Goal: Navigation & Orientation: Find specific page/section

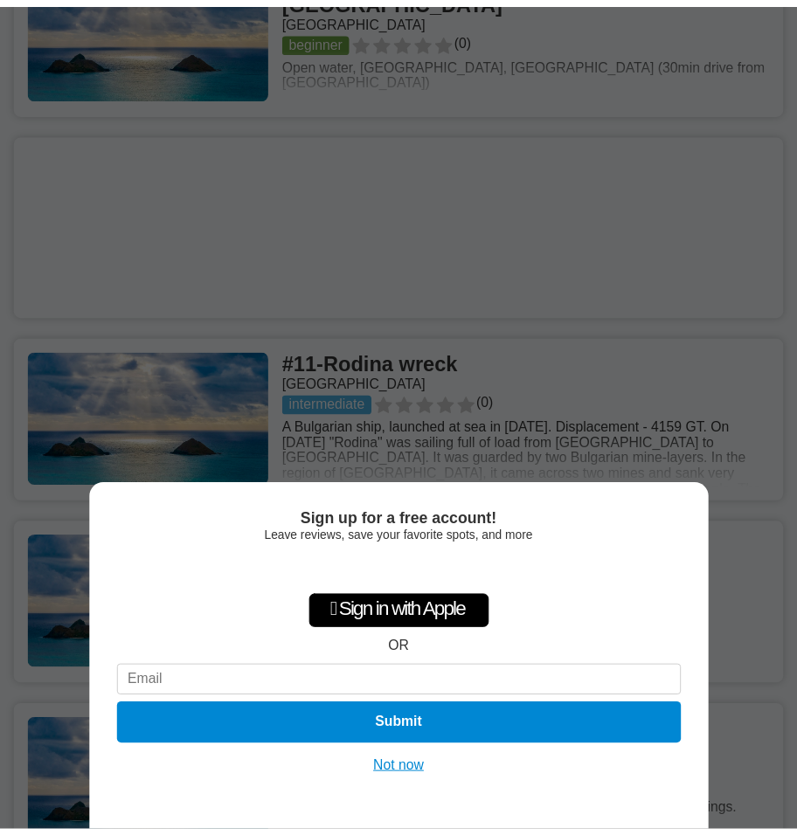
scroll to position [2884, 0]
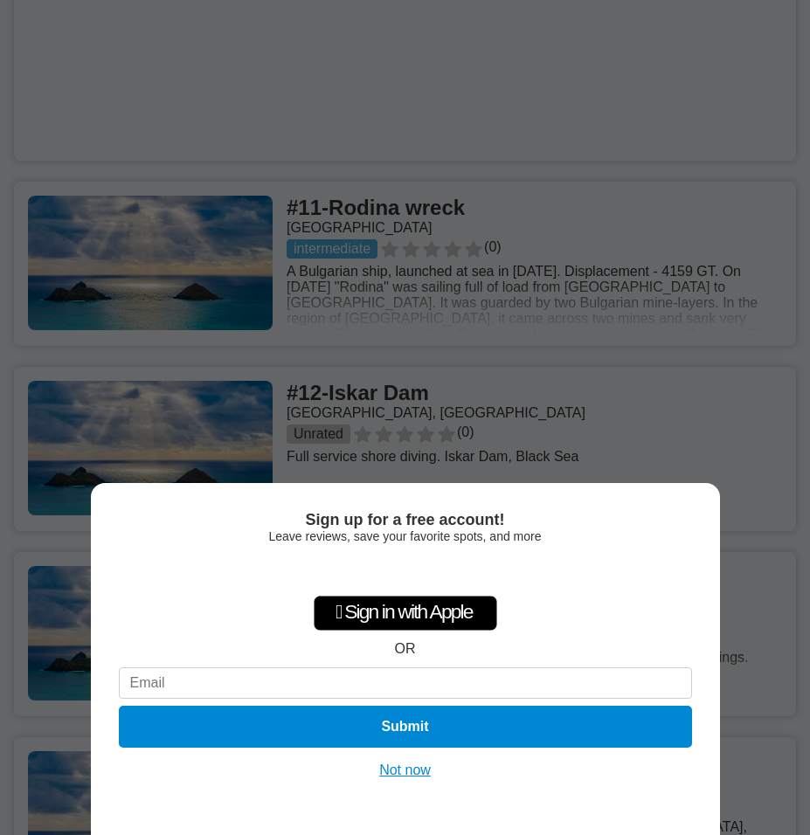
click at [424, 775] on button "Not now" at bounding box center [405, 770] width 62 height 17
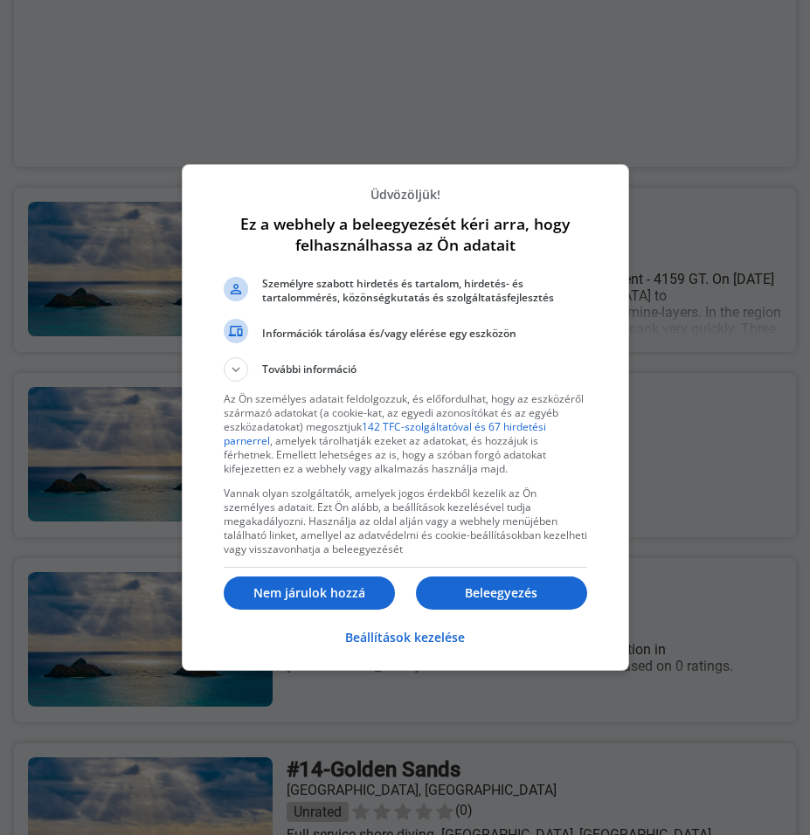
click at [500, 599] on p "Beleegyezés" at bounding box center [501, 592] width 171 height 17
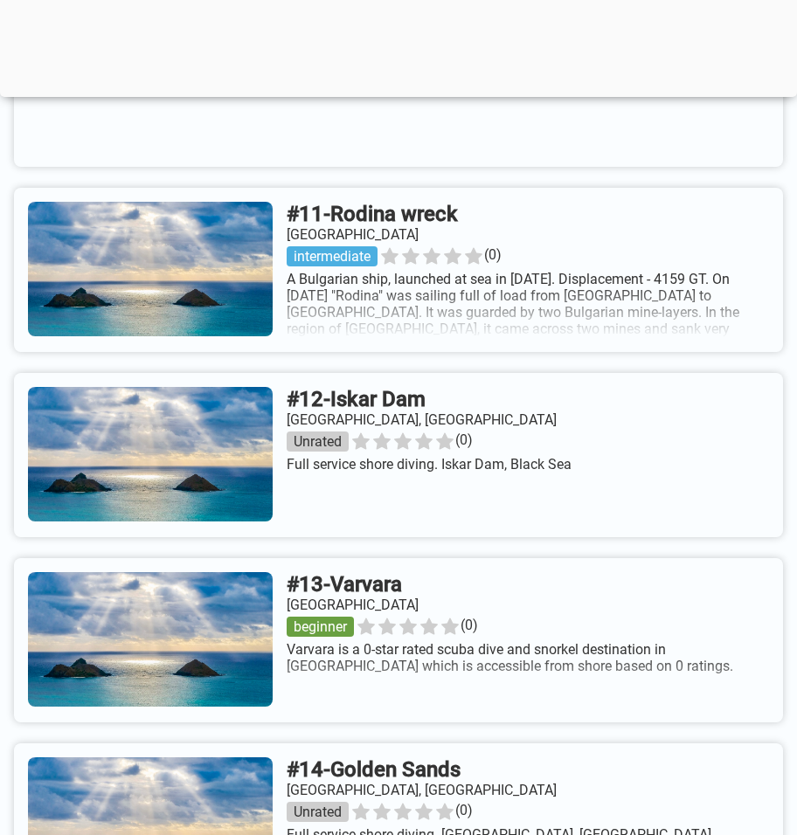
scroll to position [1574, 0]
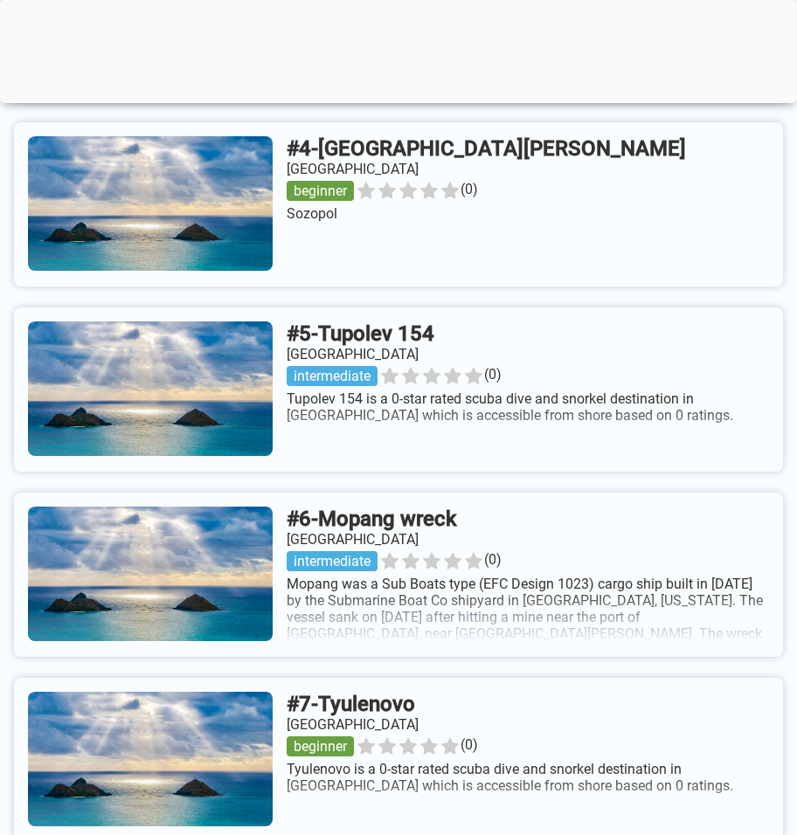
click at [401, 99] on div at bounding box center [398, 99] width 797 height 0
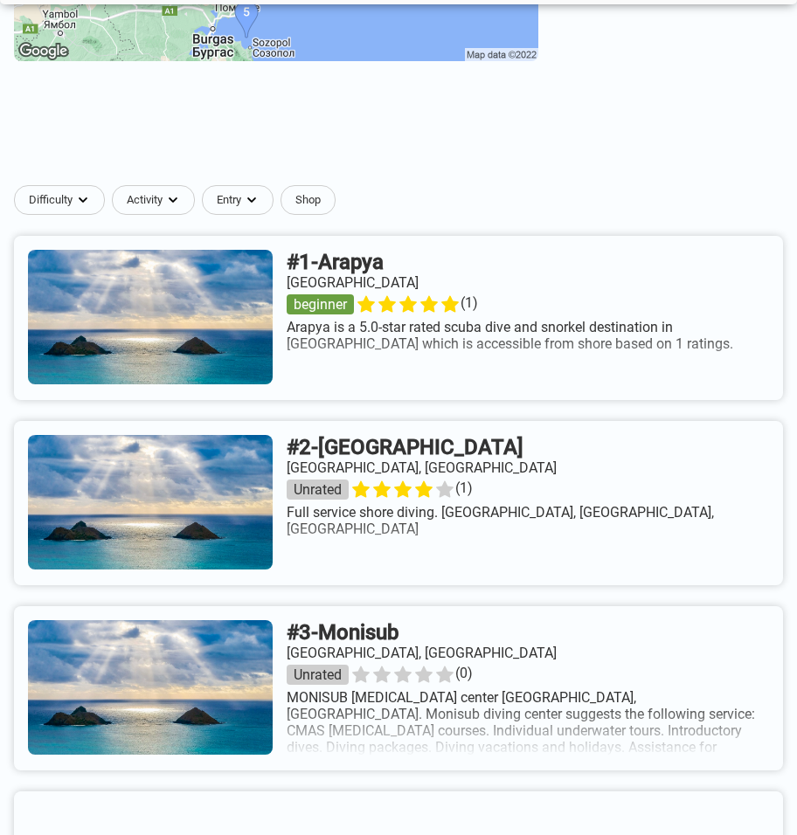
scroll to position [0, 0]
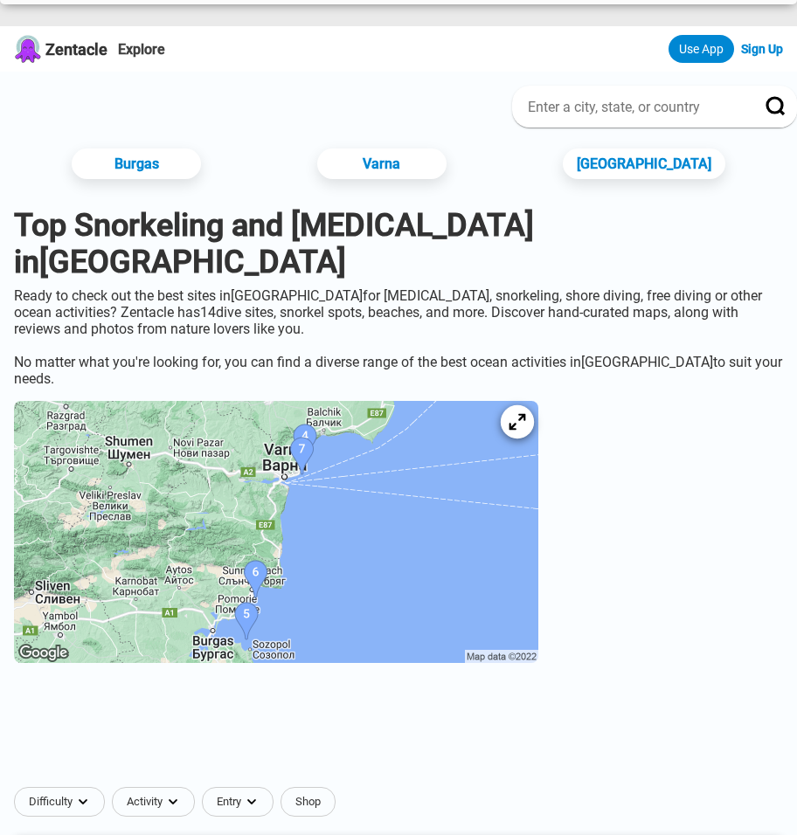
click at [525, 425] on icon at bounding box center [516, 422] width 17 height 17
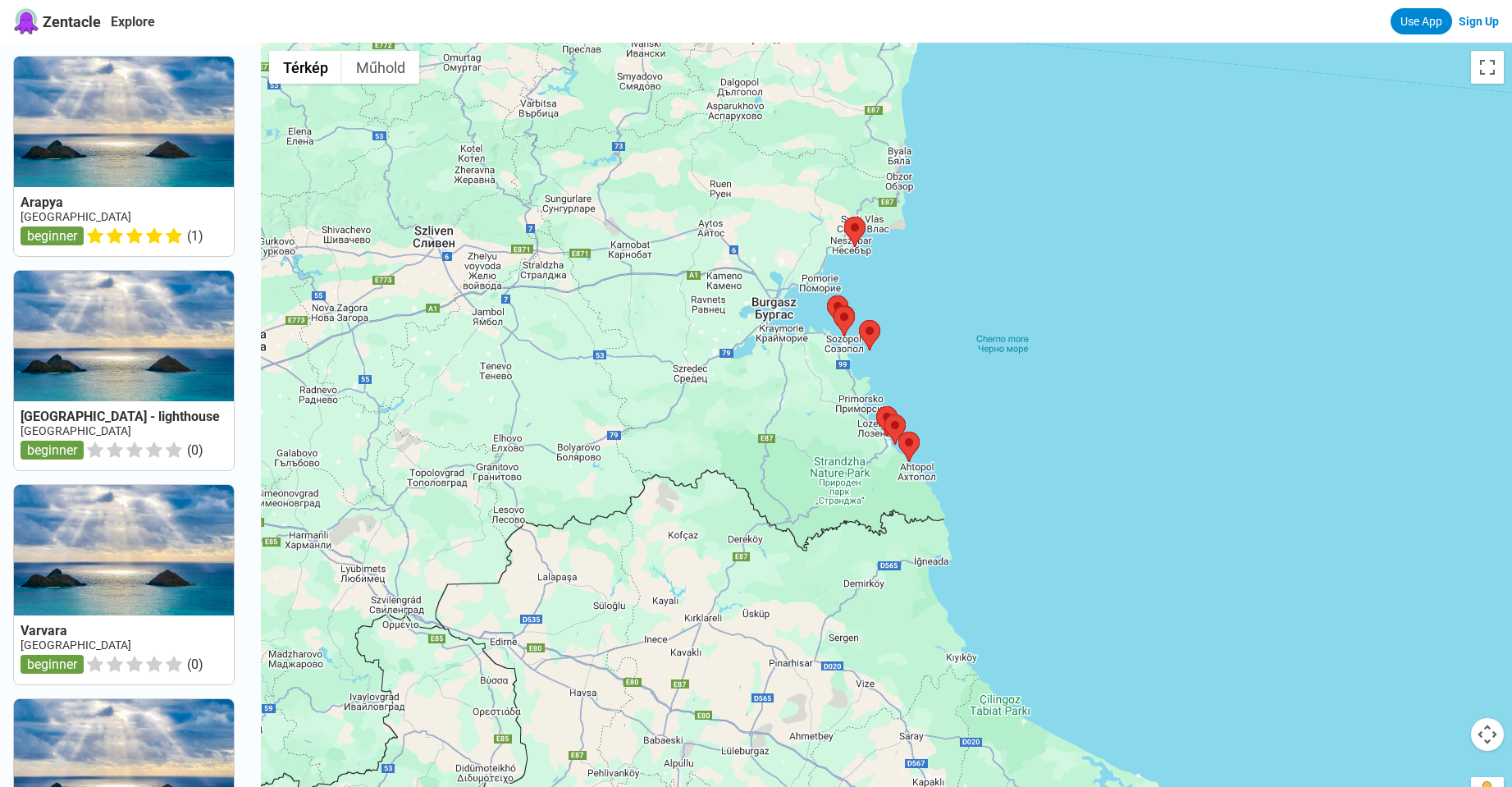
scroll to position [99, 0]
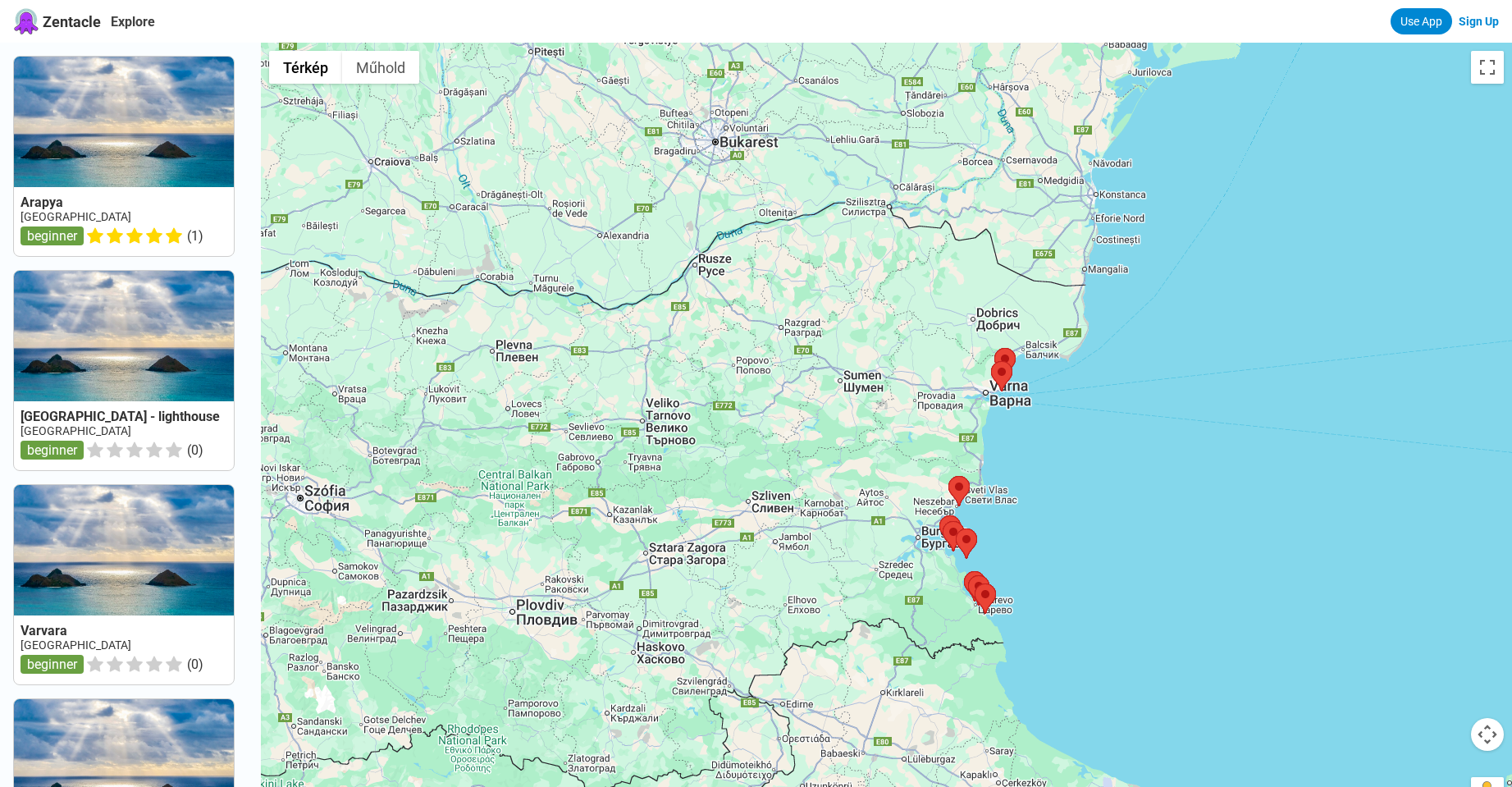
drag, startPoint x: 1021, startPoint y: 192, endPoint x: 1024, endPoint y: 418, distance: 226.0
click at [748, 418] on div at bounding box center [887, 436] width 1251 height 787
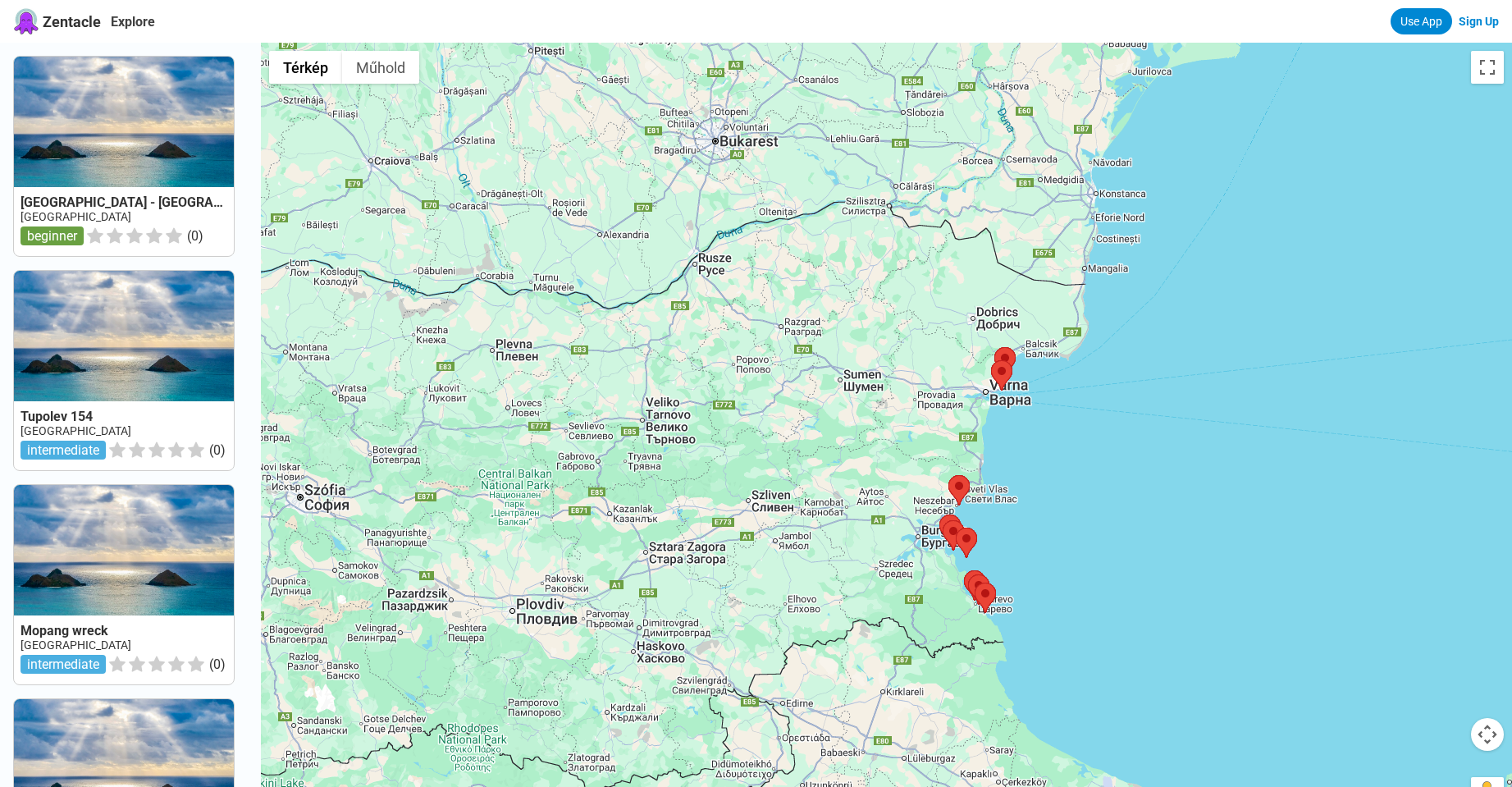
click at [748, 506] on div at bounding box center [887, 436] width 1251 height 787
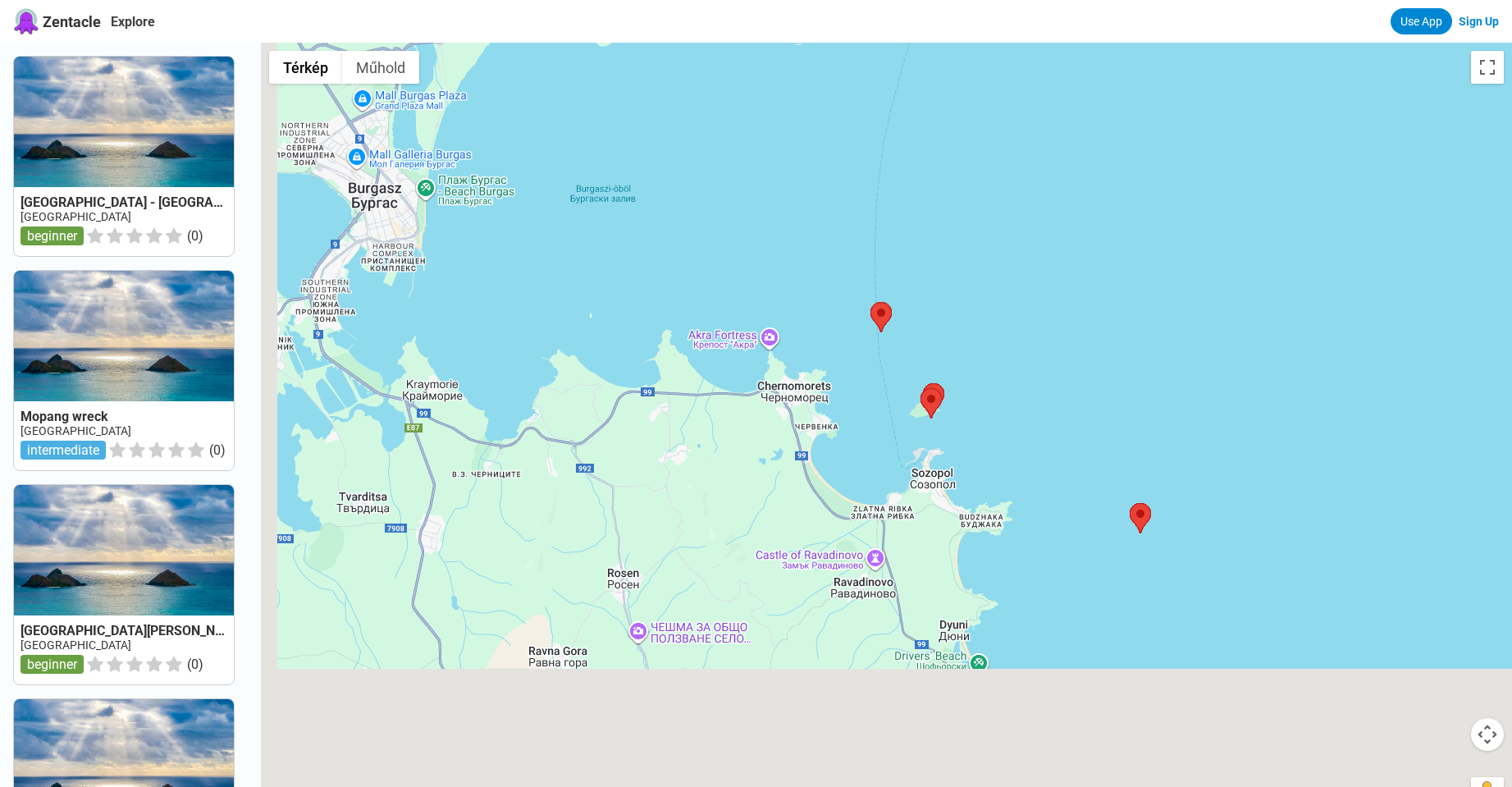
drag, startPoint x: 772, startPoint y: 687, endPoint x: 1093, endPoint y: 287, distance: 512.9
click at [748, 287] on div at bounding box center [887, 436] width 1251 height 787
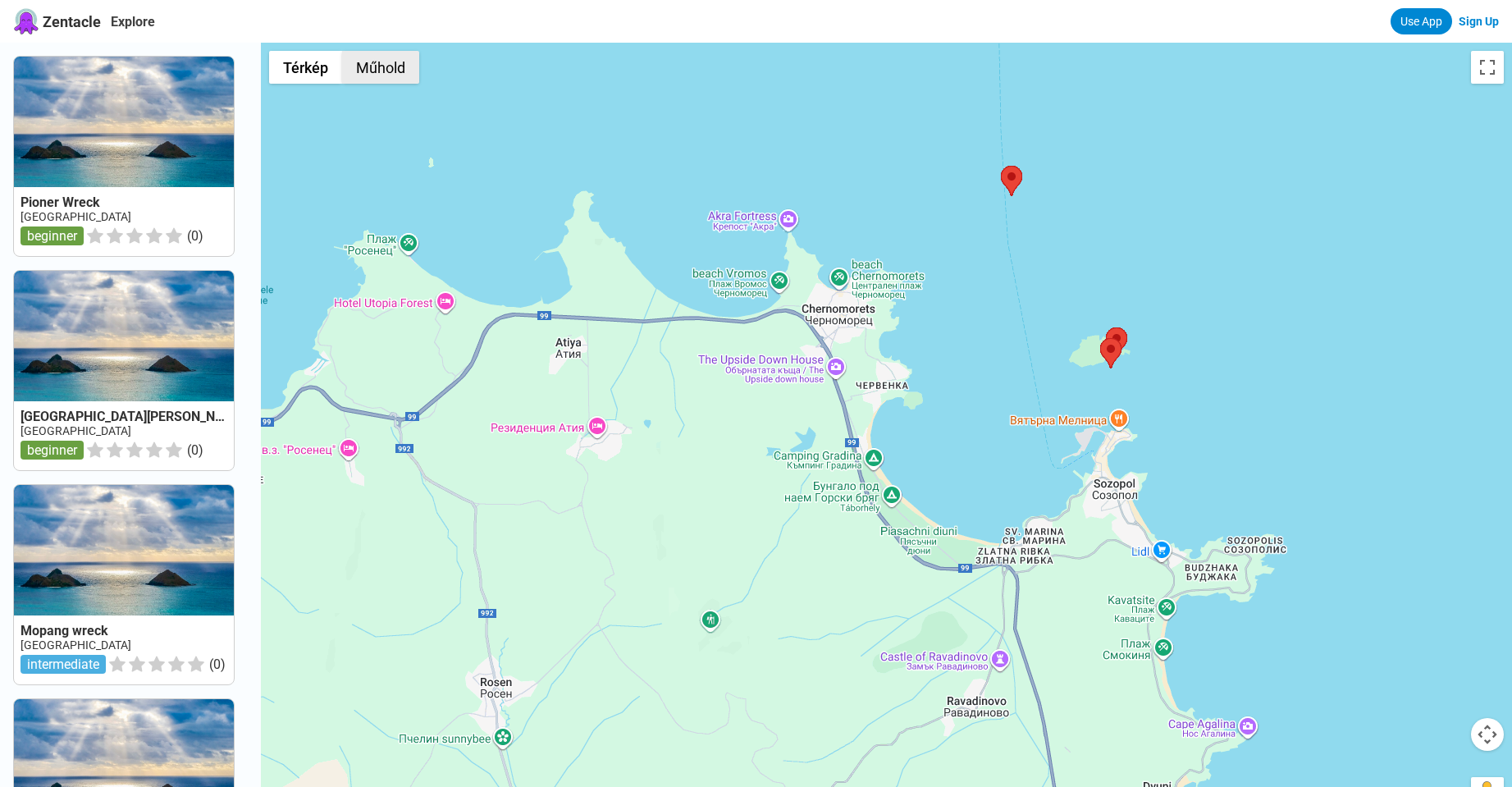
click at [416, 62] on button "Műhold" at bounding box center [380, 67] width 77 height 33
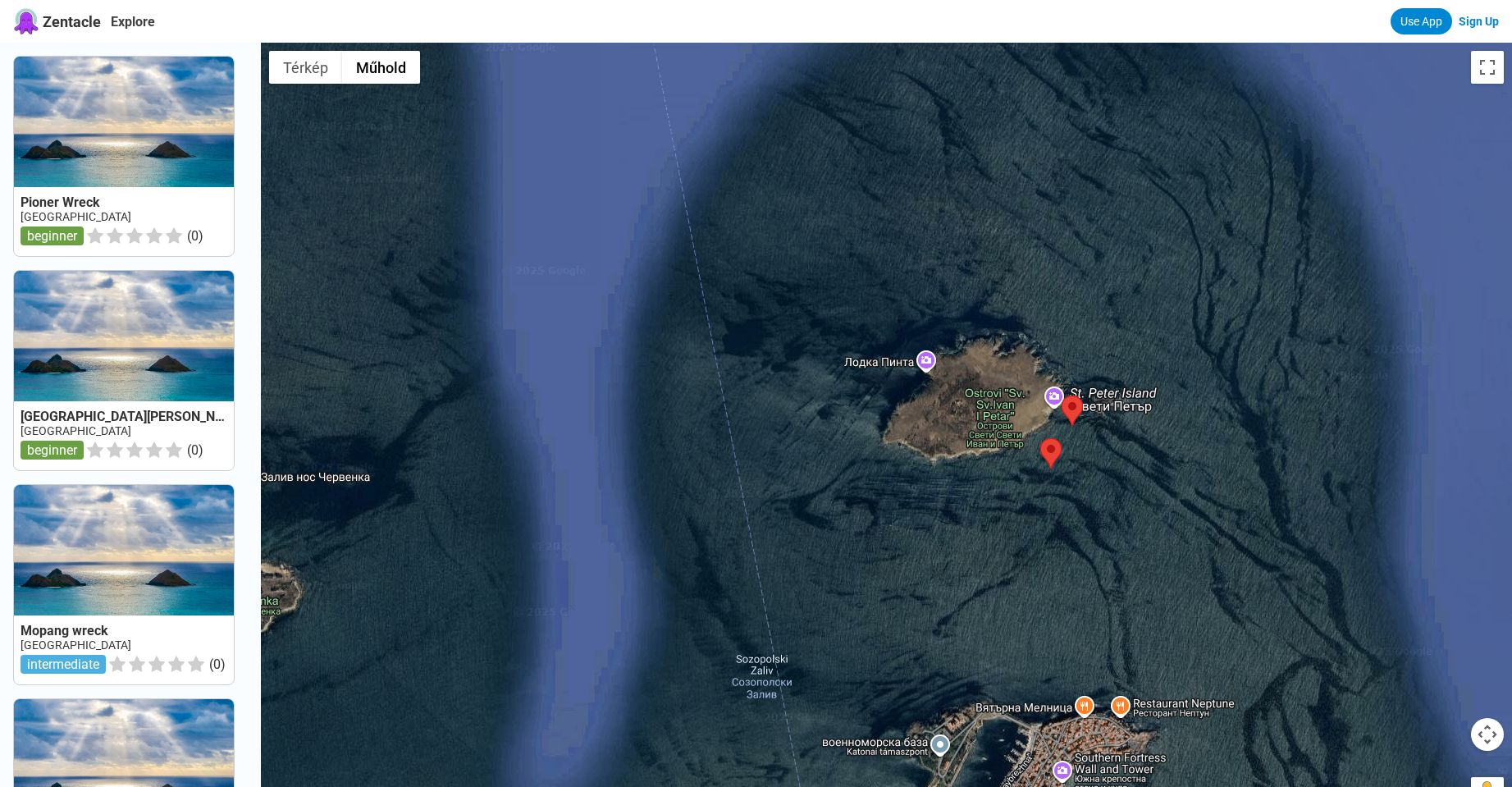
drag, startPoint x: 1025, startPoint y: 417, endPoint x: 1105, endPoint y: 521, distance: 131.2
click at [748, 521] on div at bounding box center [887, 436] width 1251 height 787
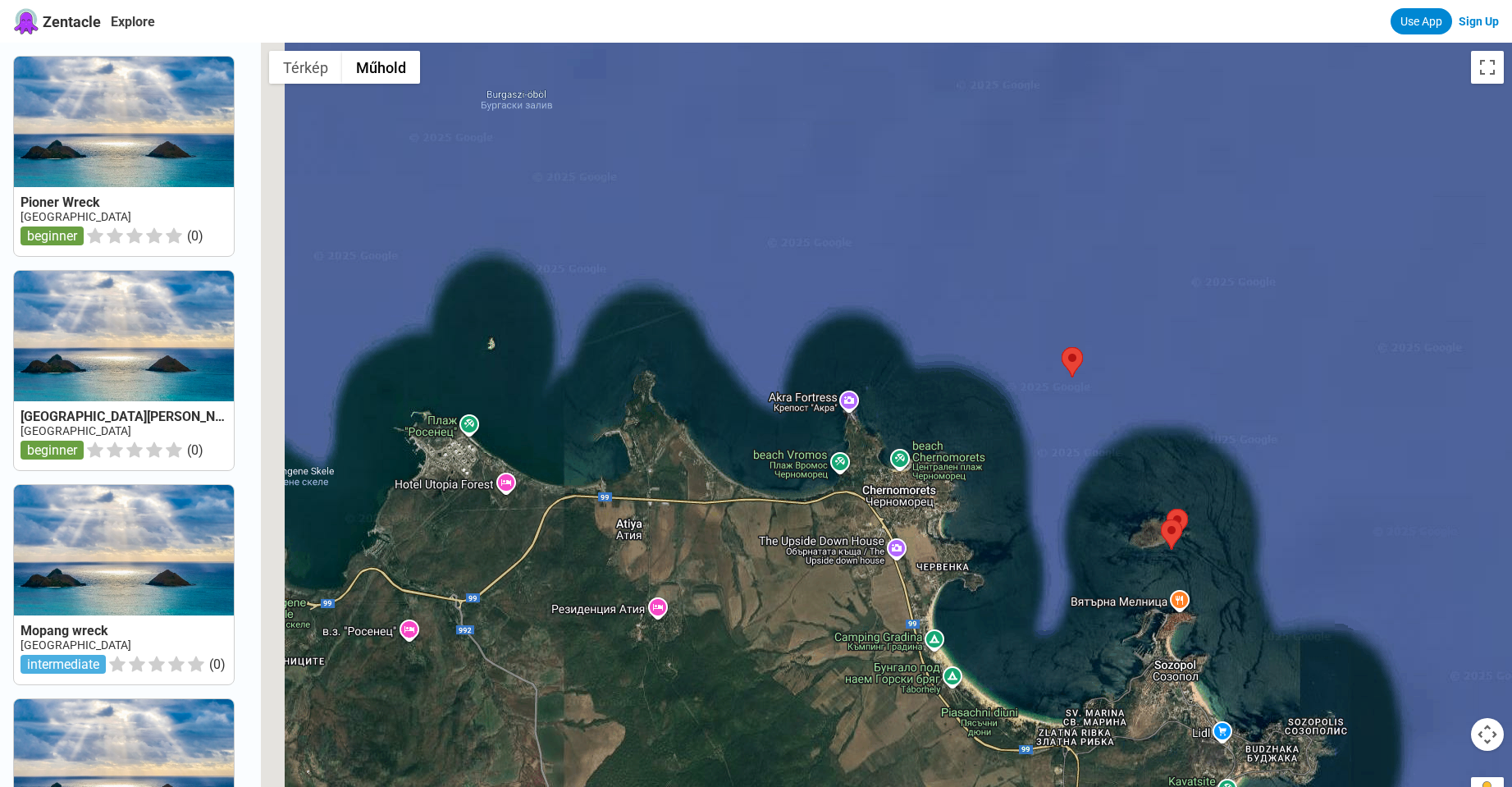
drag, startPoint x: 846, startPoint y: 336, endPoint x: 980, endPoint y: 461, distance: 183.3
click at [748, 461] on div at bounding box center [887, 436] width 1251 height 787
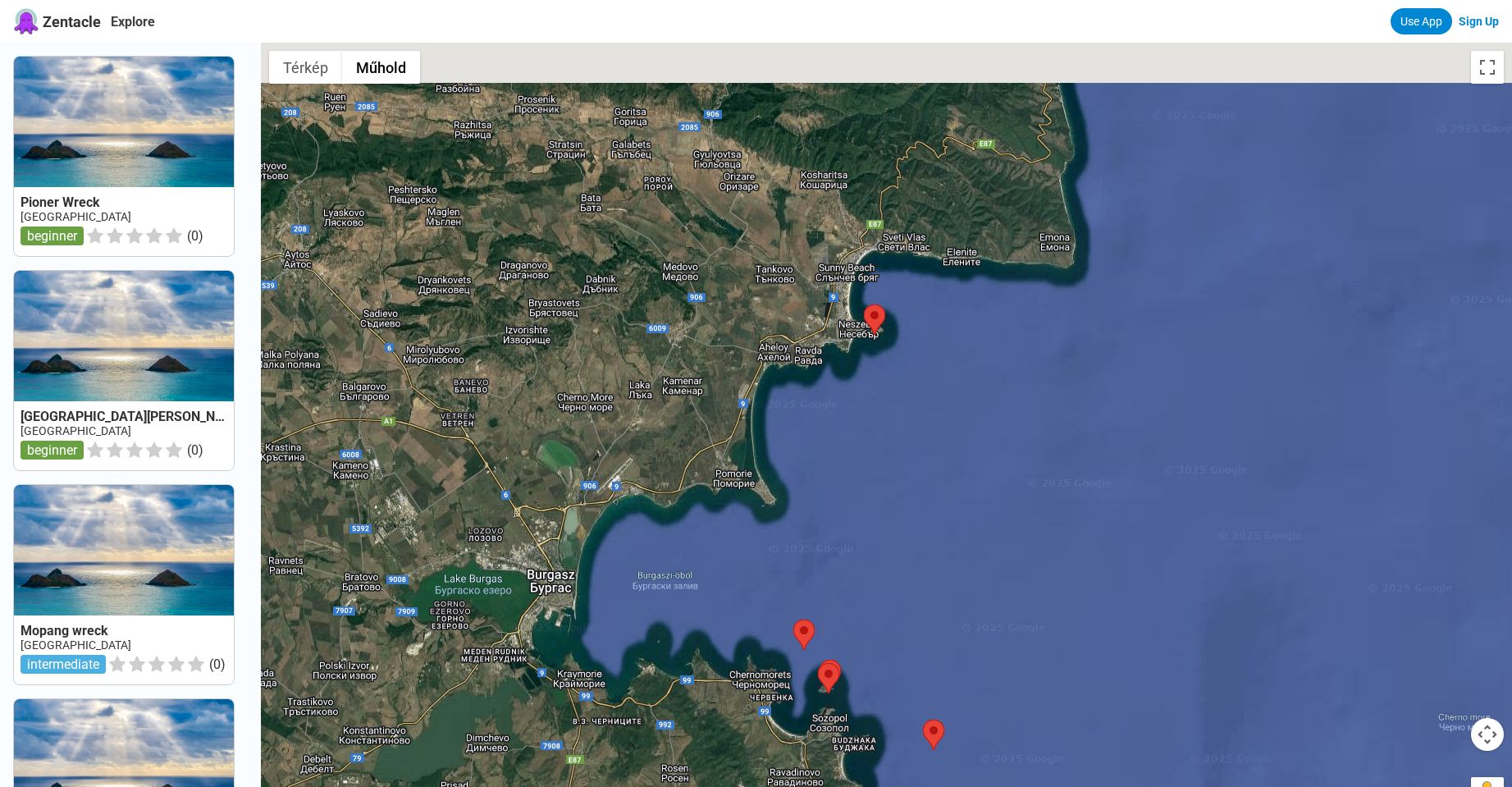
drag, startPoint x: 821, startPoint y: 354, endPoint x: 766, endPoint y: 522, distance: 176.8
click at [748, 522] on div at bounding box center [887, 436] width 1251 height 787
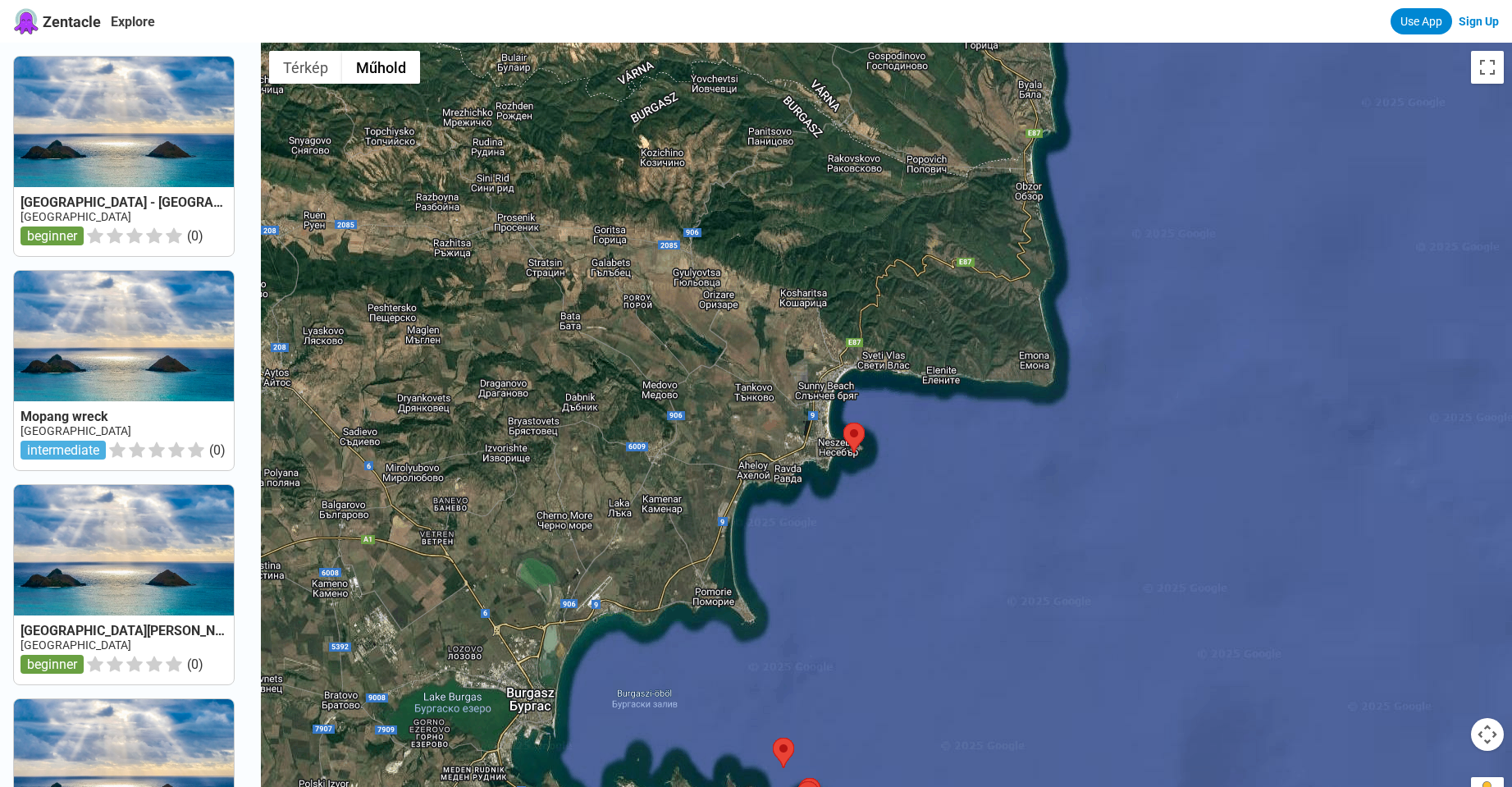
drag, startPoint x: 873, startPoint y: 289, endPoint x: 837, endPoint y: 474, distance: 188.5
click at [748, 474] on div at bounding box center [887, 436] width 1251 height 787
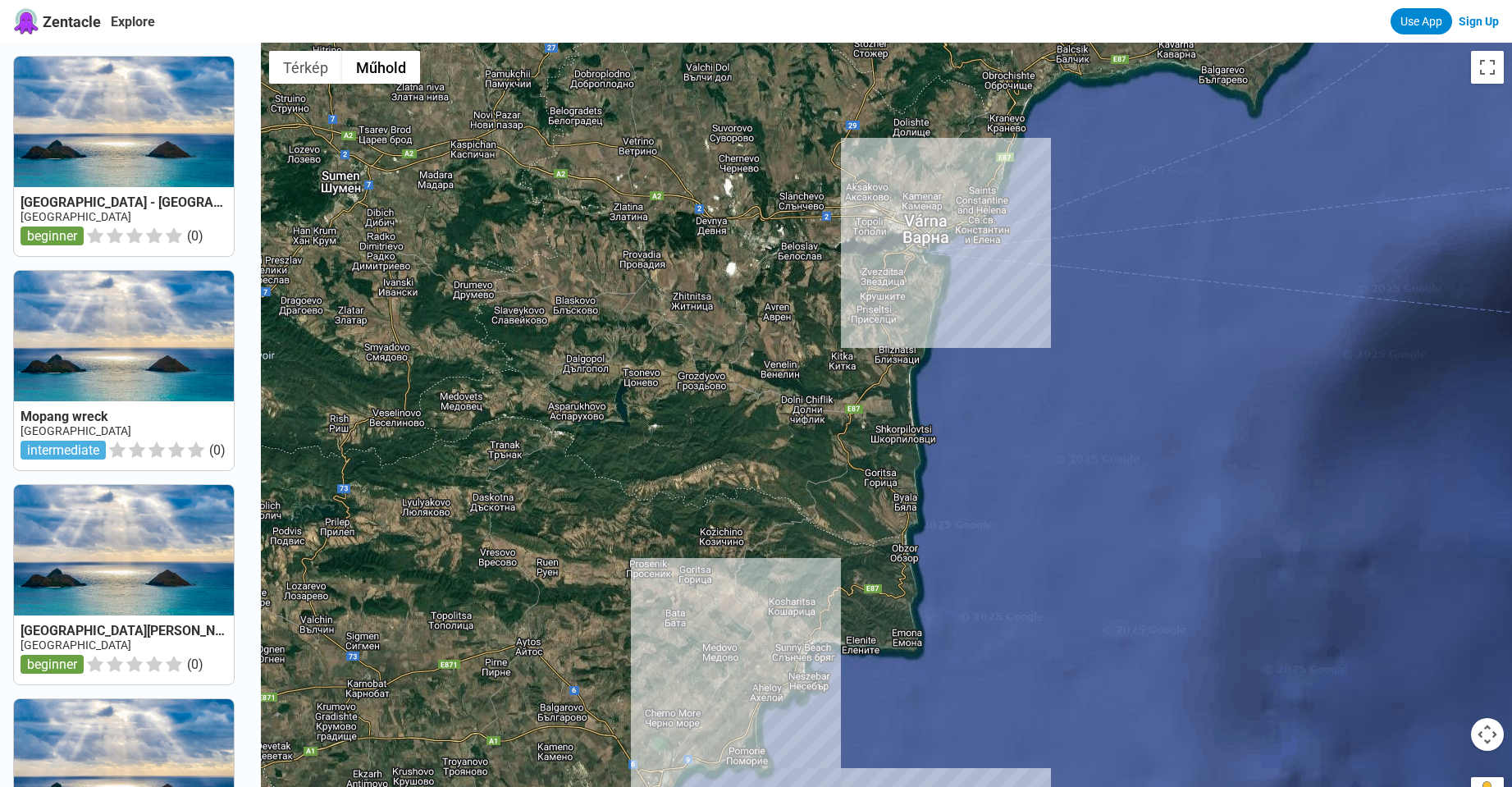
drag, startPoint x: 918, startPoint y: 314, endPoint x: 901, endPoint y: 522, distance: 208.7
click at [748, 522] on div at bounding box center [887, 436] width 1251 height 787
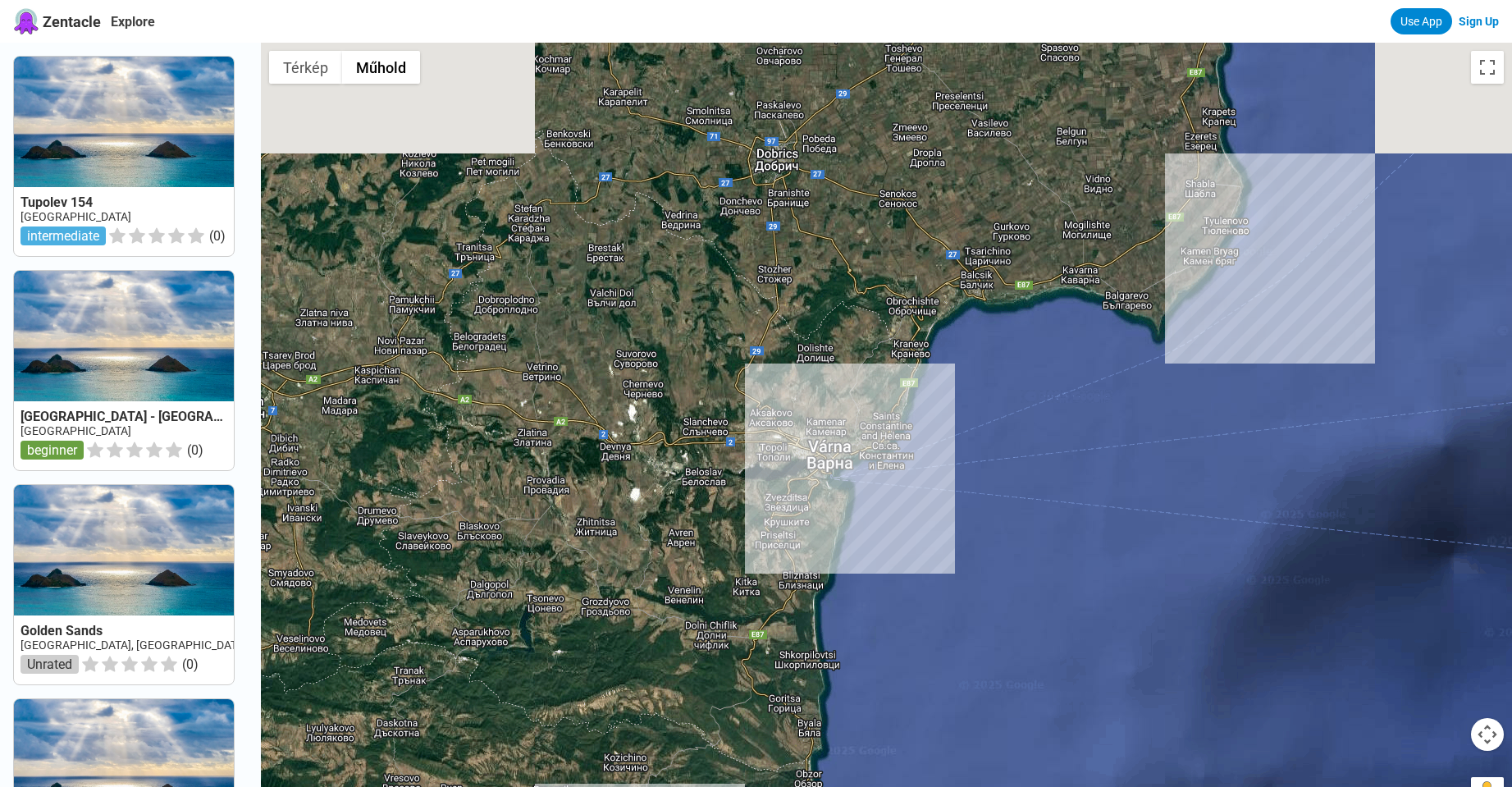
drag, startPoint x: 994, startPoint y: 304, endPoint x: 896, endPoint y: 532, distance: 248.2
click at [748, 532] on div at bounding box center [887, 436] width 1251 height 787
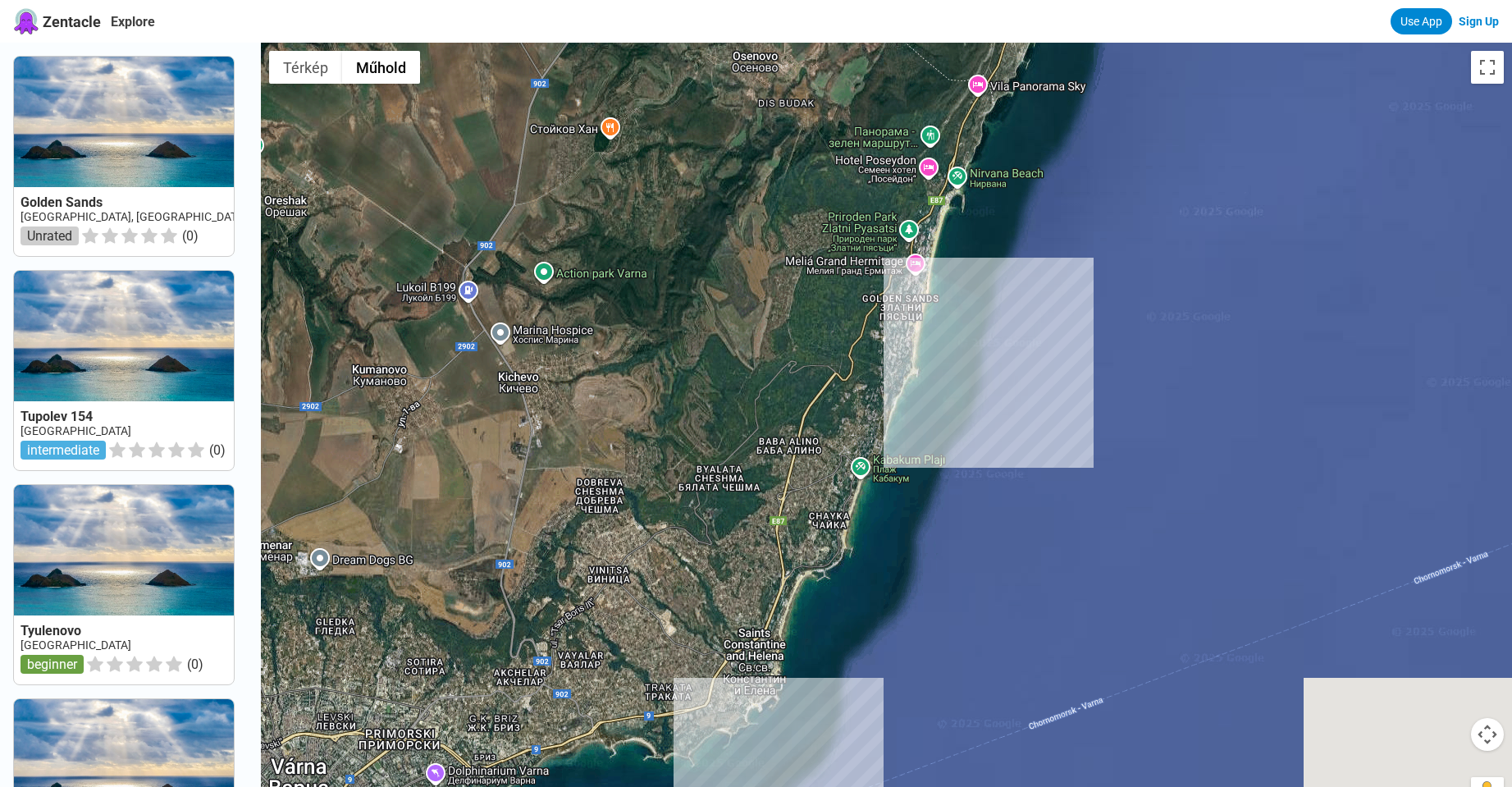
drag, startPoint x: 885, startPoint y: 526, endPoint x: 914, endPoint y: 445, distance: 86.0
click at [748, 445] on div at bounding box center [887, 436] width 1251 height 787
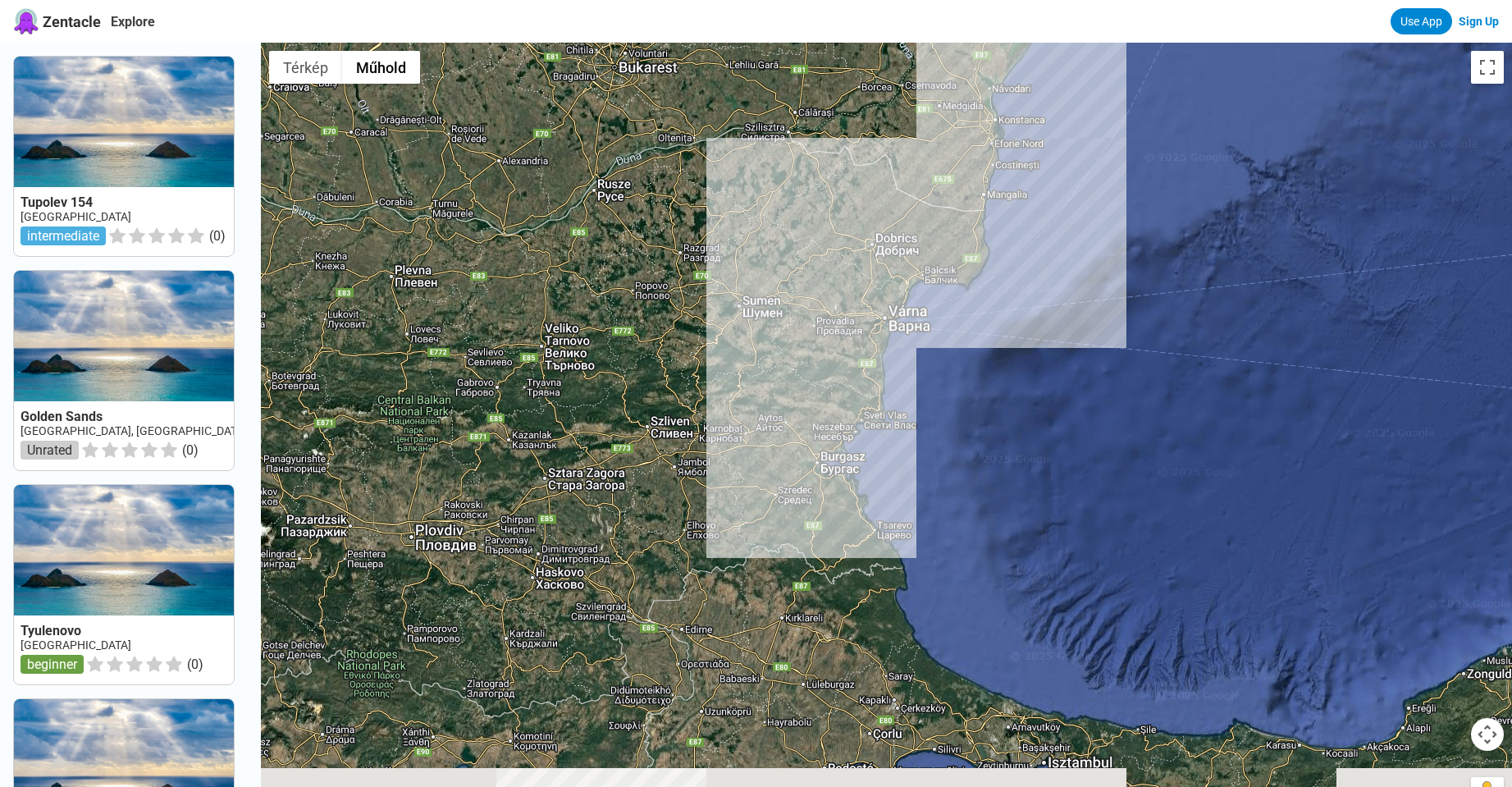
drag, startPoint x: 916, startPoint y: 532, endPoint x: 911, endPoint y: 401, distance: 131.1
click at [748, 401] on div at bounding box center [887, 436] width 1251 height 787
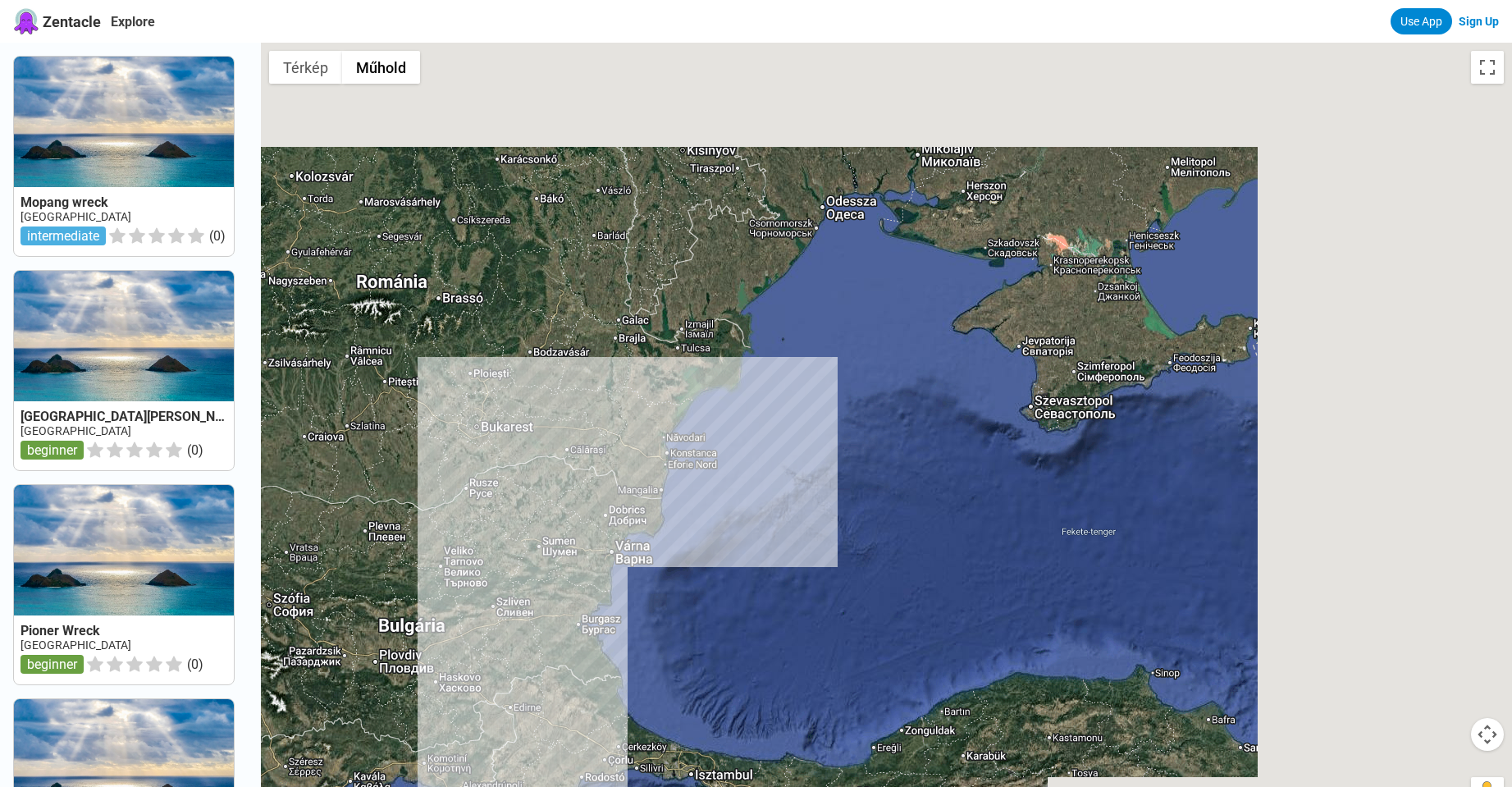
drag, startPoint x: 1069, startPoint y: 294, endPoint x: 784, endPoint y: 491, distance: 346.5
click at [748, 491] on div at bounding box center [887, 436] width 1251 height 787
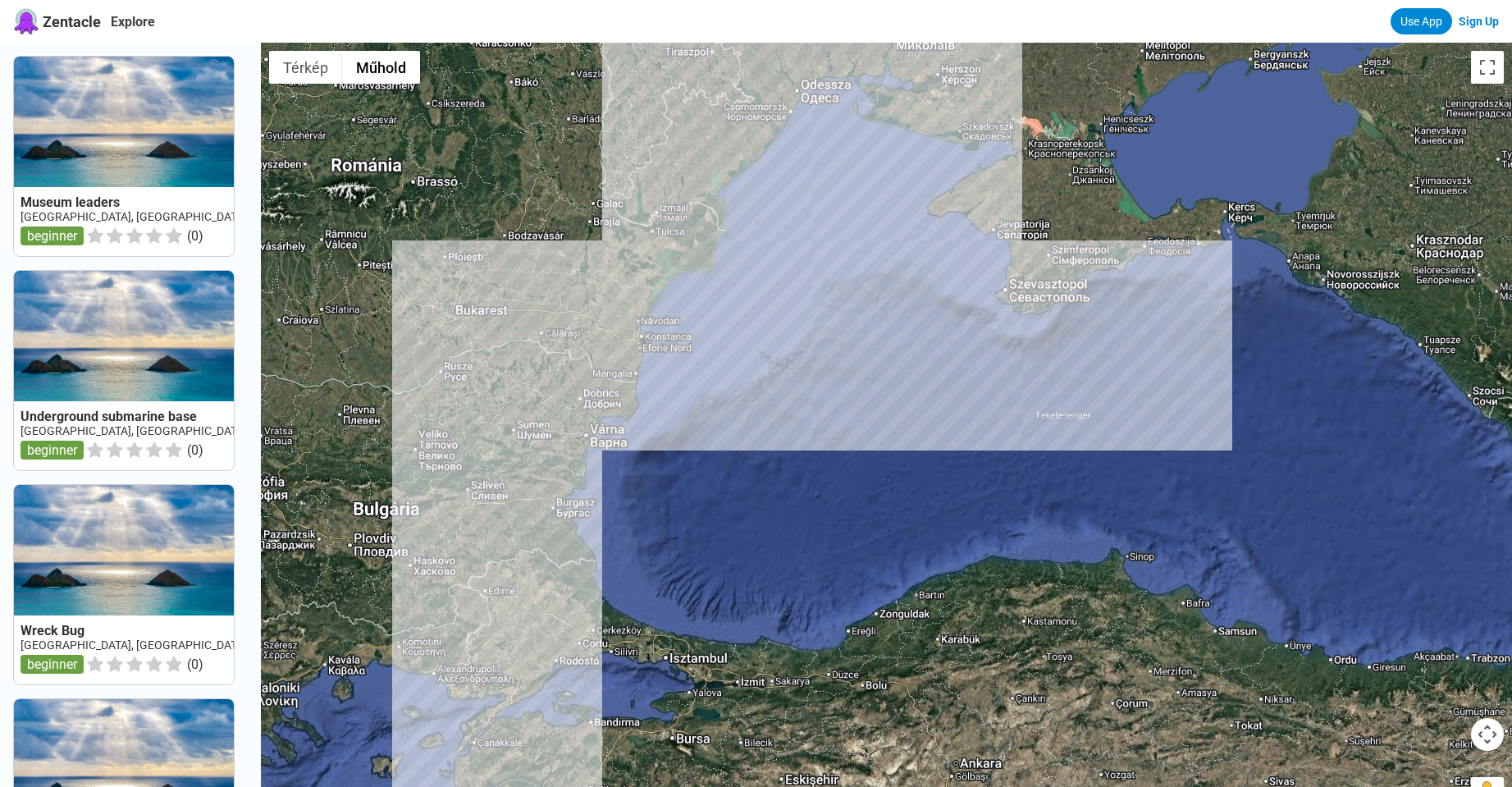
drag, startPoint x: 886, startPoint y: 587, endPoint x: 885, endPoint y: 470, distance: 117.0
click at [748, 470] on div at bounding box center [887, 436] width 1251 height 787
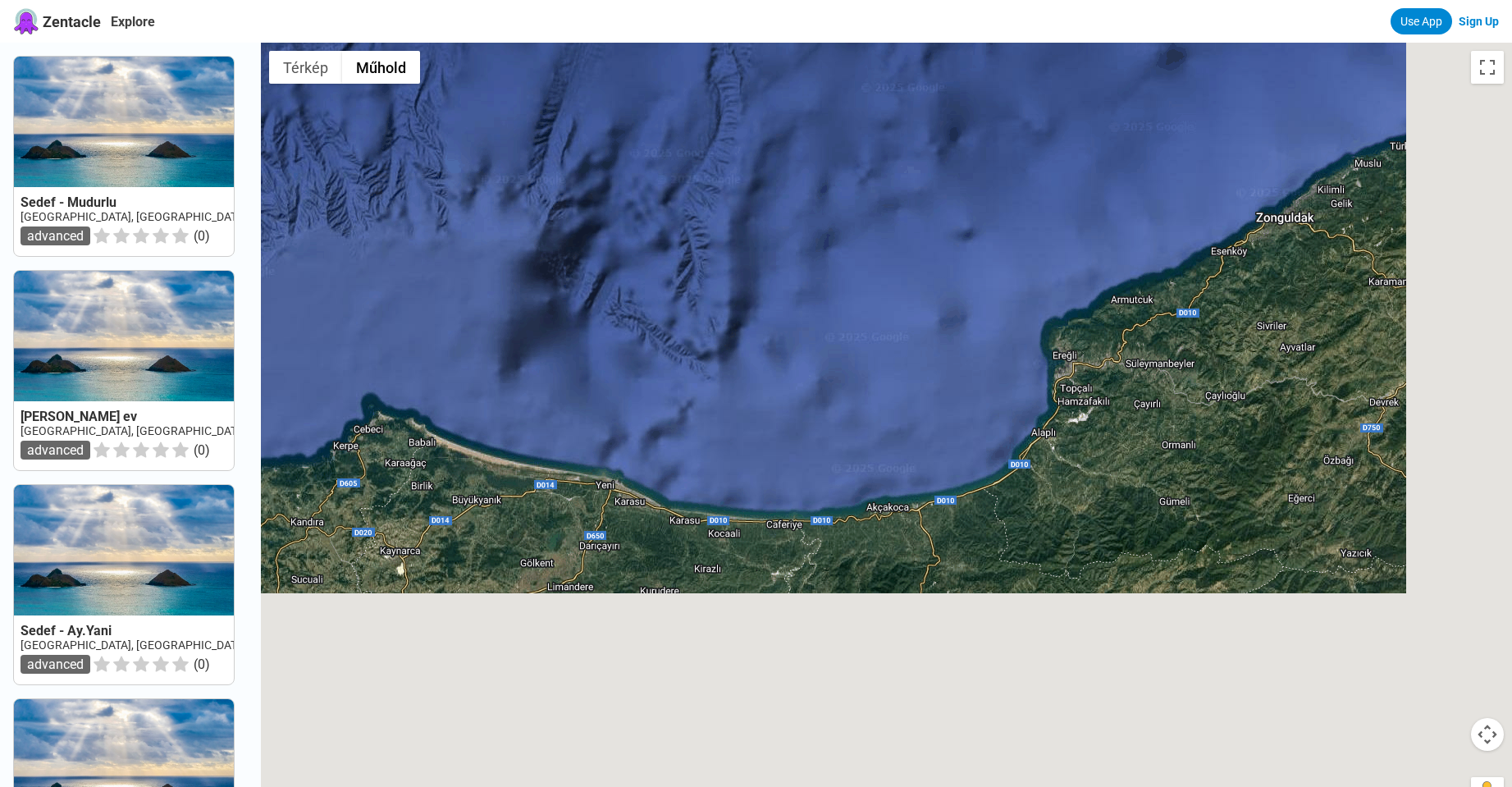
drag, startPoint x: 815, startPoint y: 632, endPoint x: 663, endPoint y: 260, distance: 401.9
click at [663, 260] on div at bounding box center [887, 436] width 1251 height 787
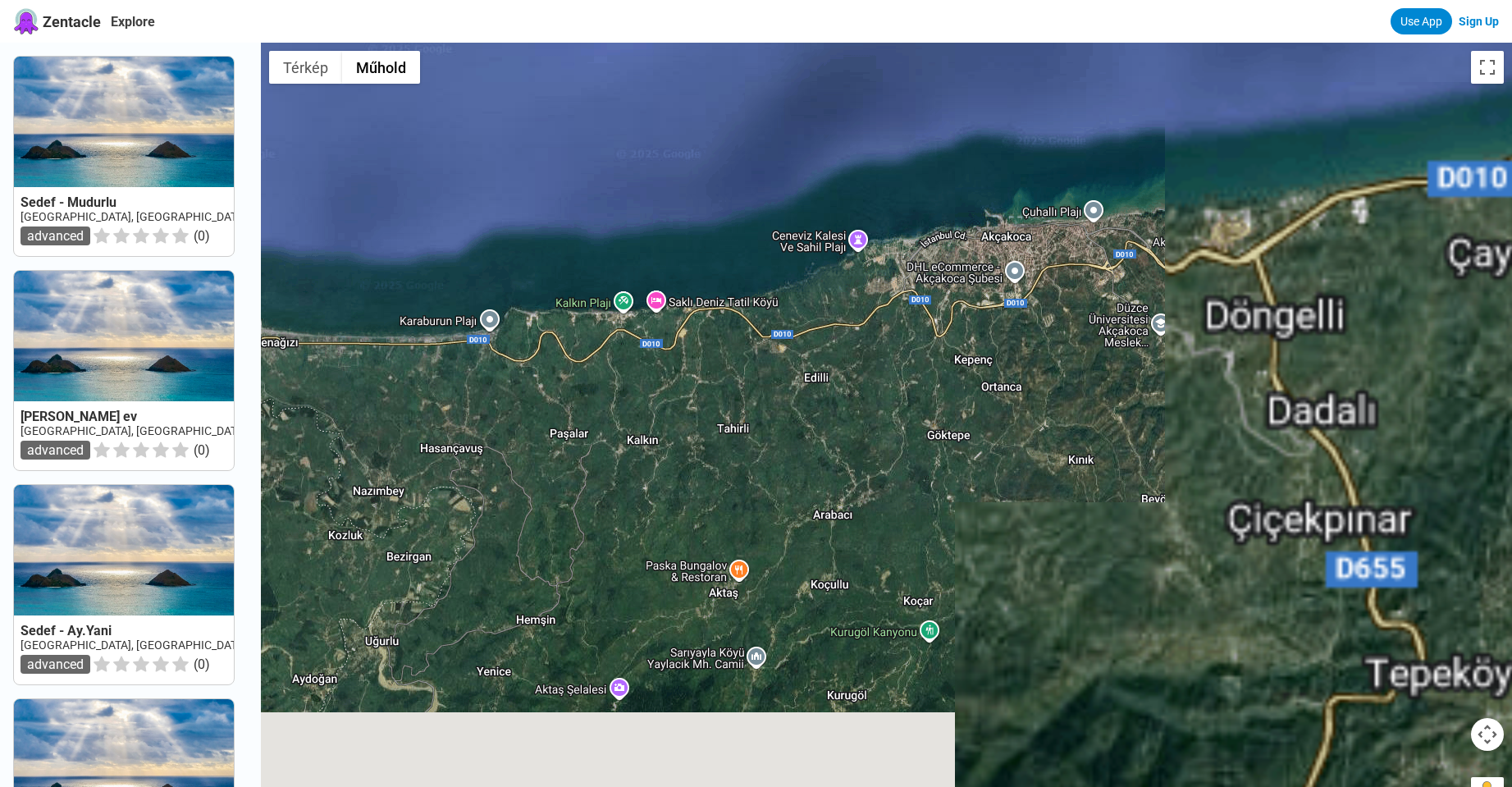
drag, startPoint x: 1041, startPoint y: 530, endPoint x: 651, endPoint y: 214, distance: 502.0
click at [651, 214] on div at bounding box center [887, 436] width 1251 height 787
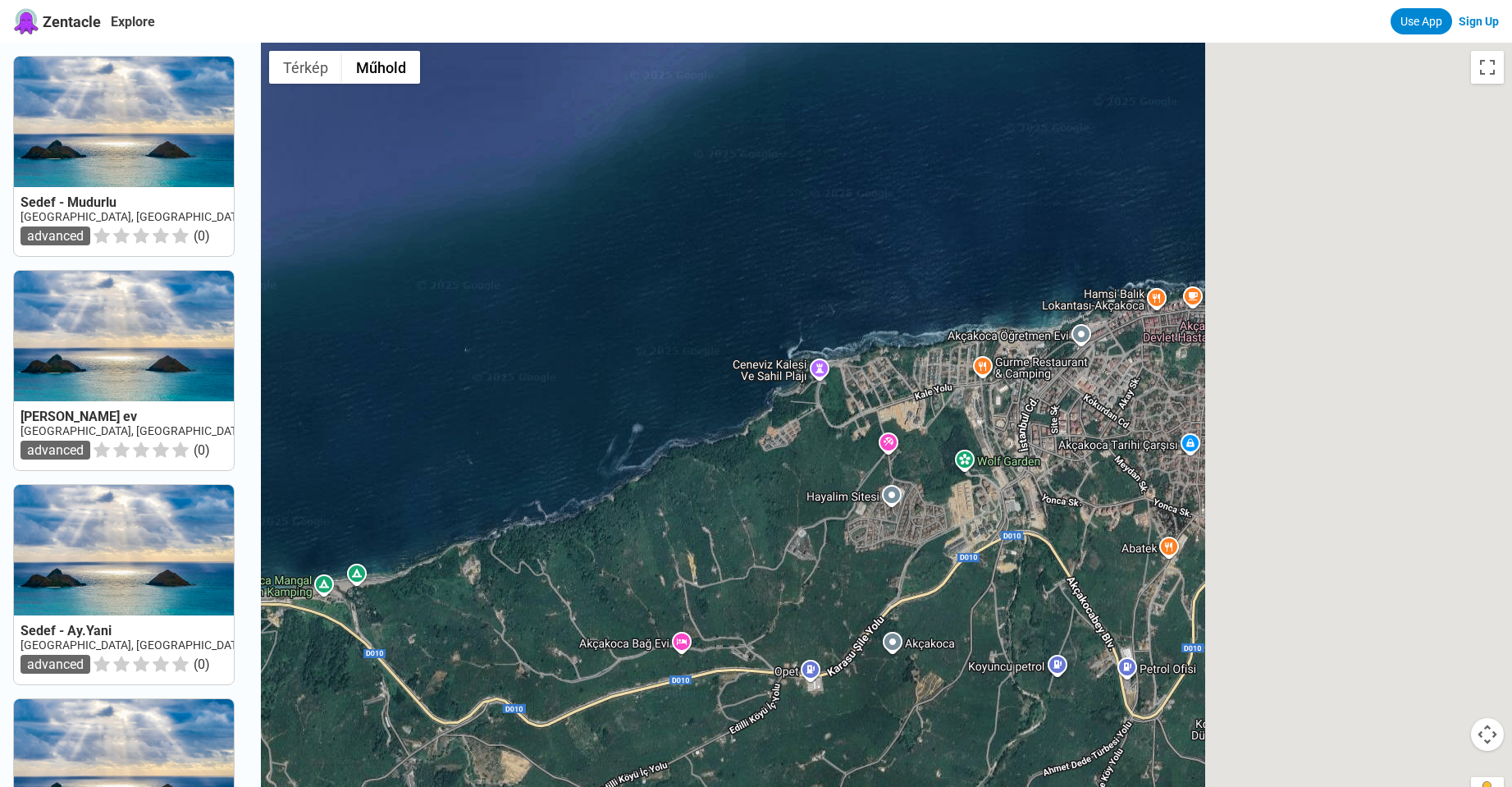
drag, startPoint x: 995, startPoint y: 369, endPoint x: 549, endPoint y: 381, distance: 446.2
click at [517, 384] on div at bounding box center [887, 436] width 1251 height 787
